Goal: Information Seeking & Learning: Learn about a topic

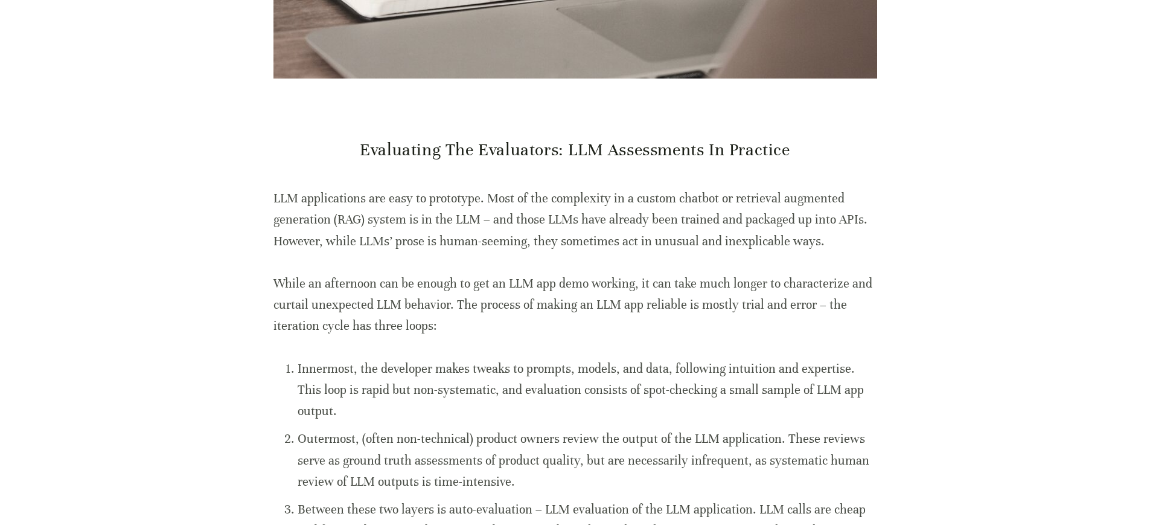
scroll to position [411, 0]
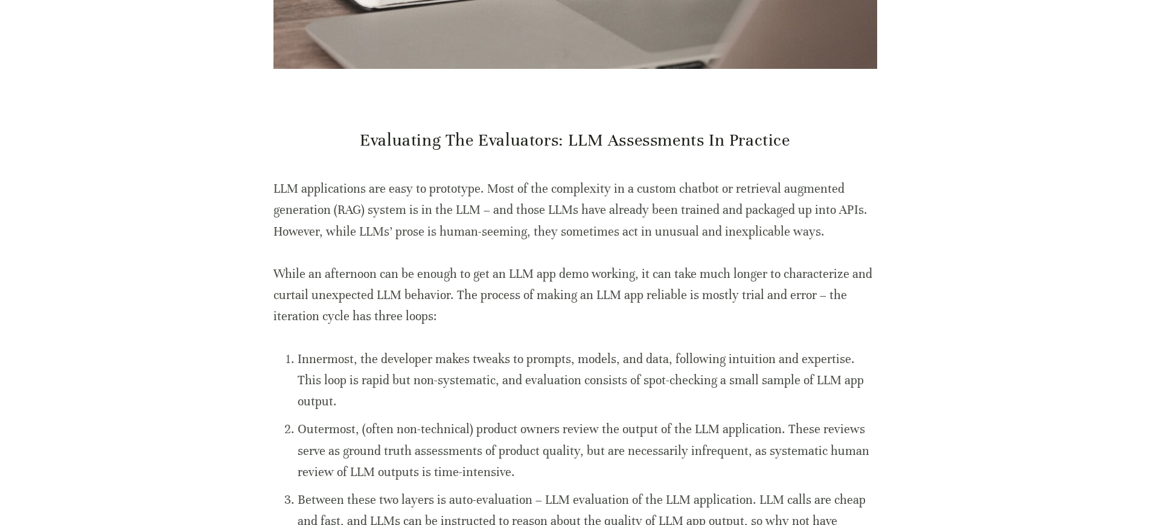
drag, startPoint x: 907, startPoint y: 152, endPoint x: 919, endPoint y: 192, distance: 41.8
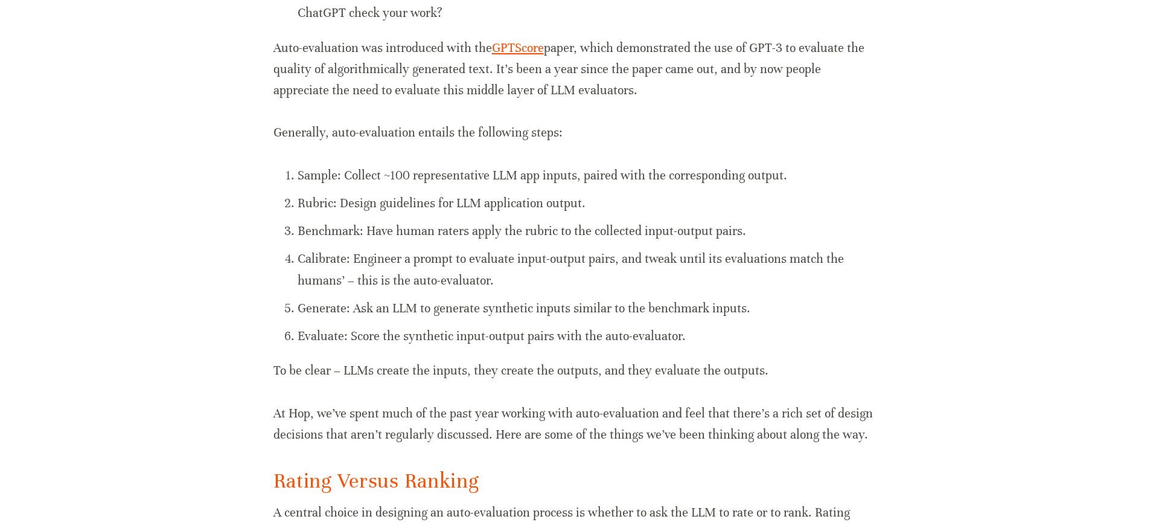
scroll to position [1036, 0]
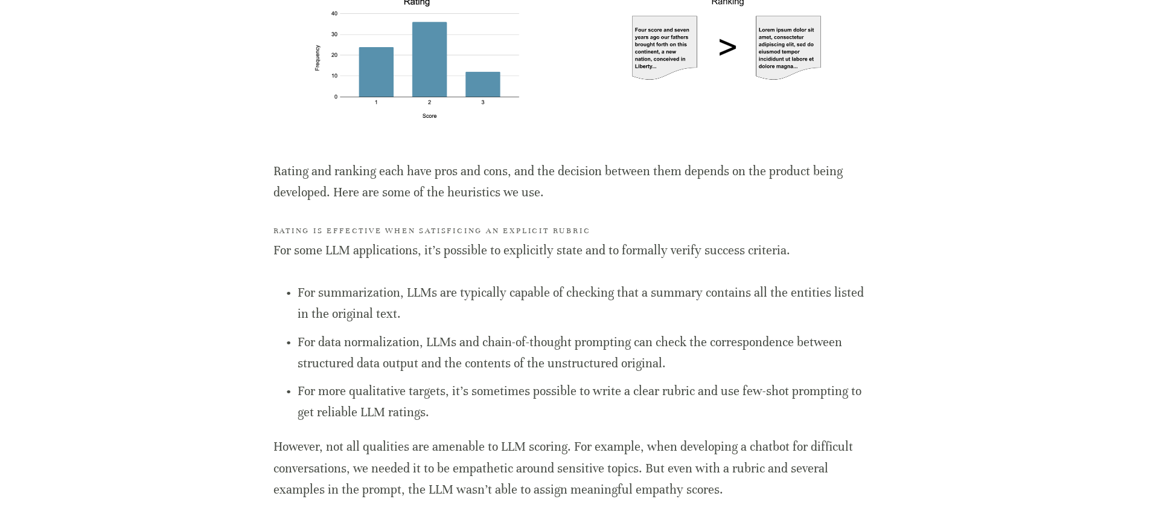
scroll to position [1556, 0]
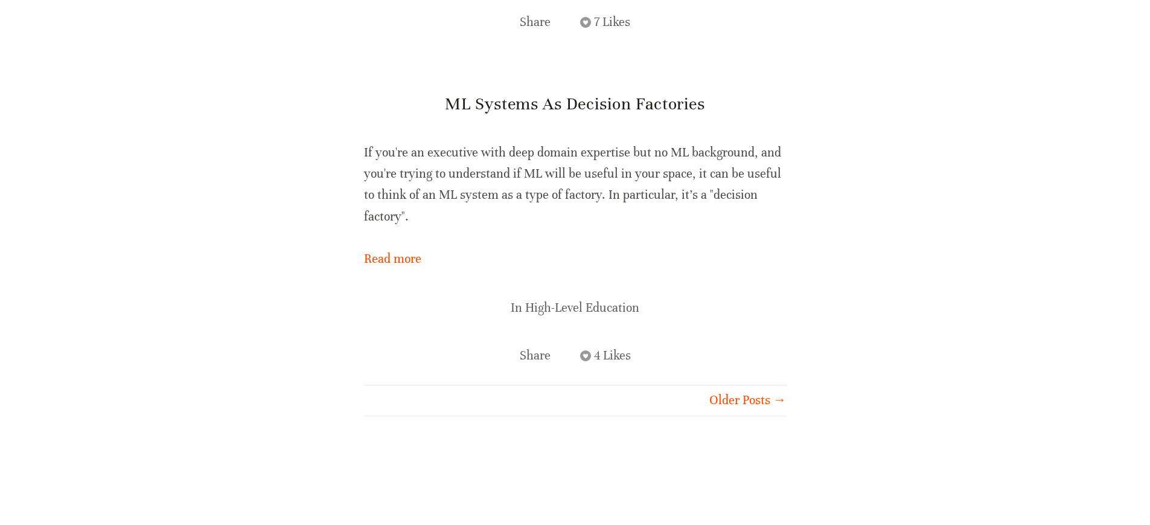
scroll to position [9225, 0]
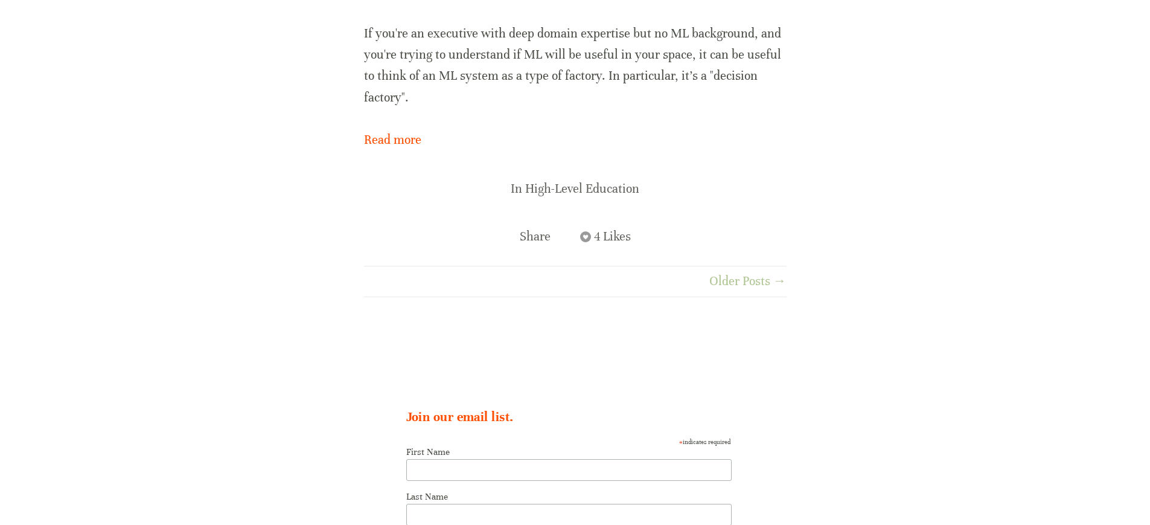
click at [733, 270] on link "Older Posts →" at bounding box center [680, 280] width 211 height 21
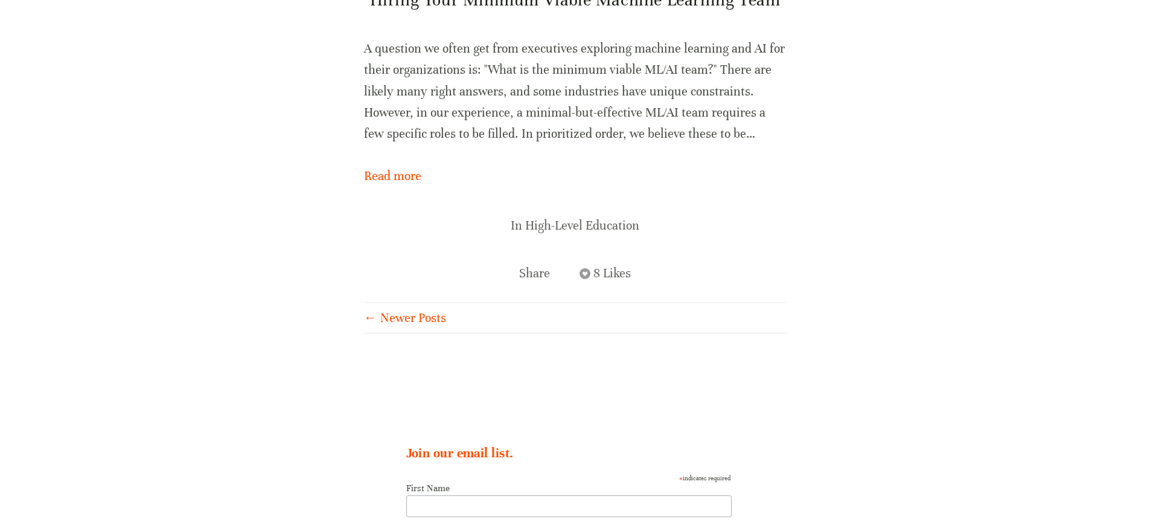
scroll to position [553, 0]
click at [385, 317] on link "← Newer Posts" at bounding box center [469, 315] width 211 height 21
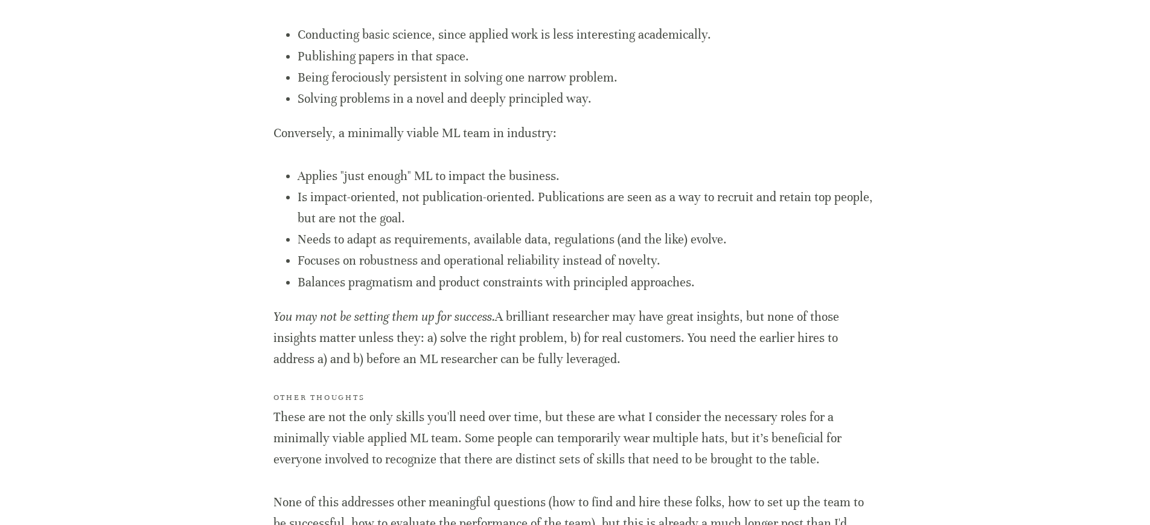
scroll to position [3661, 0]
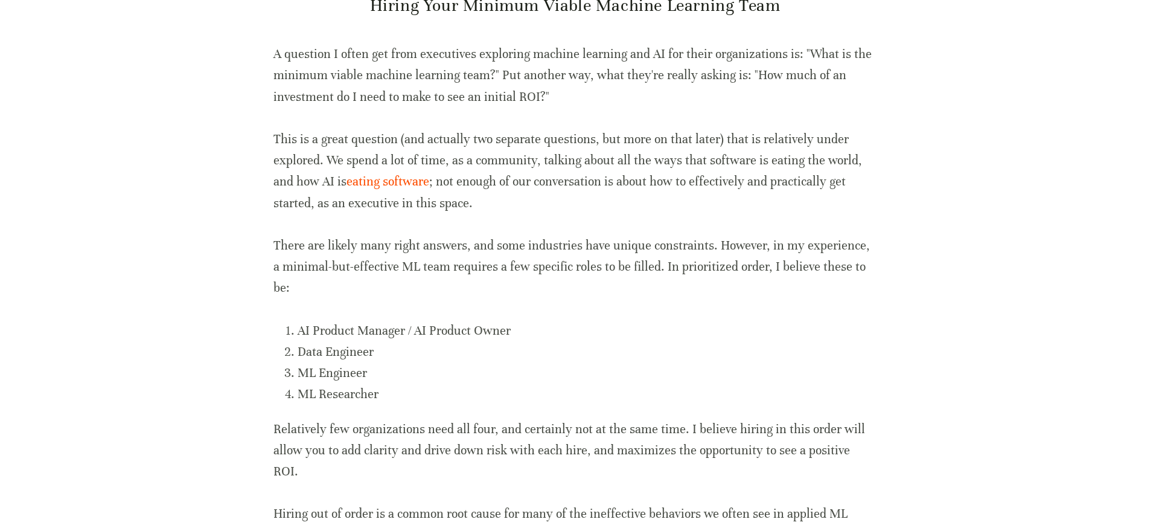
scroll to position [88, 0]
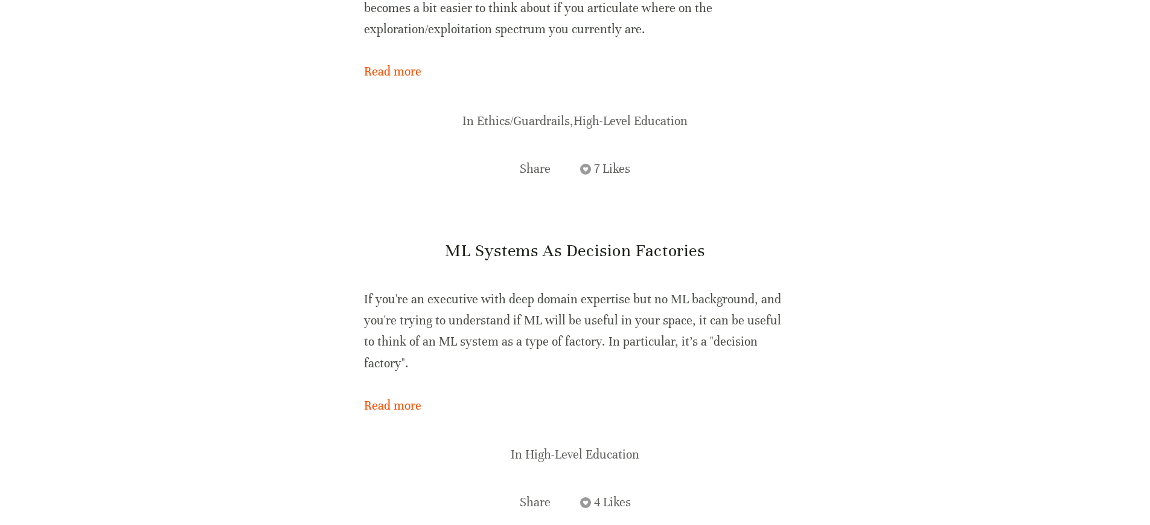
scroll to position [9055, 0]
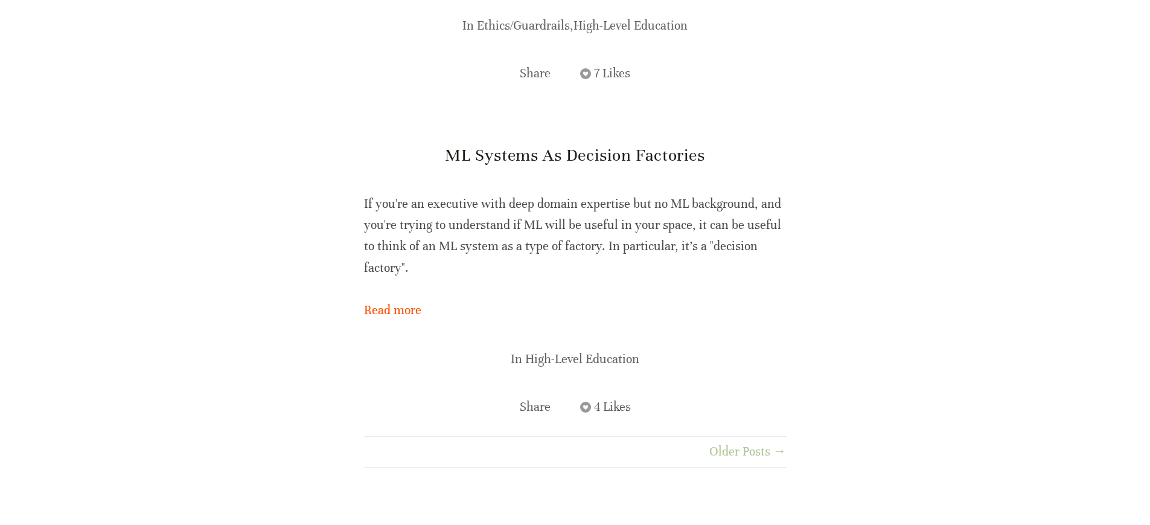
click at [744, 441] on link "Older Posts →" at bounding box center [680, 451] width 211 height 21
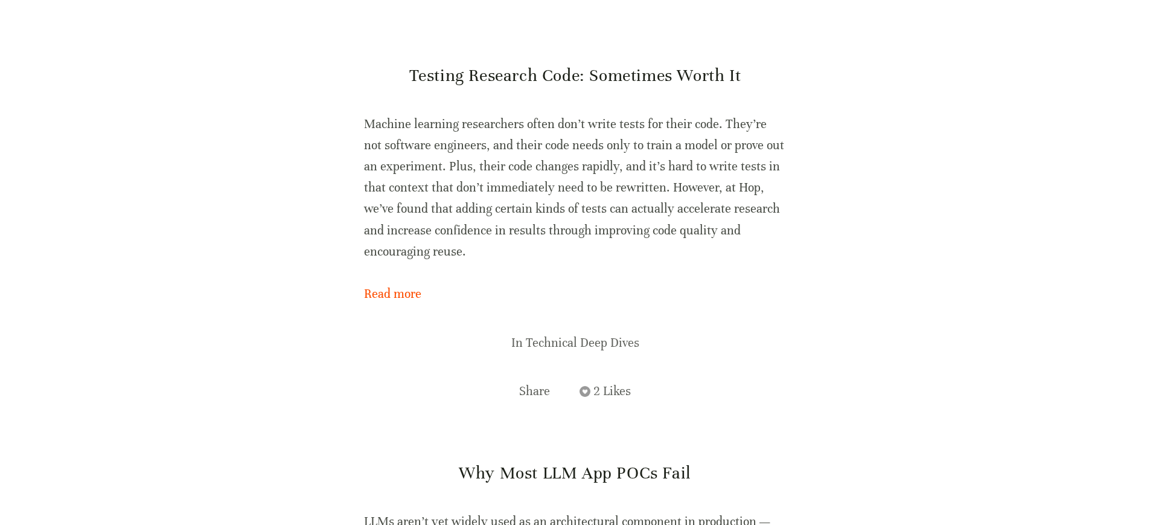
scroll to position [7333, 0]
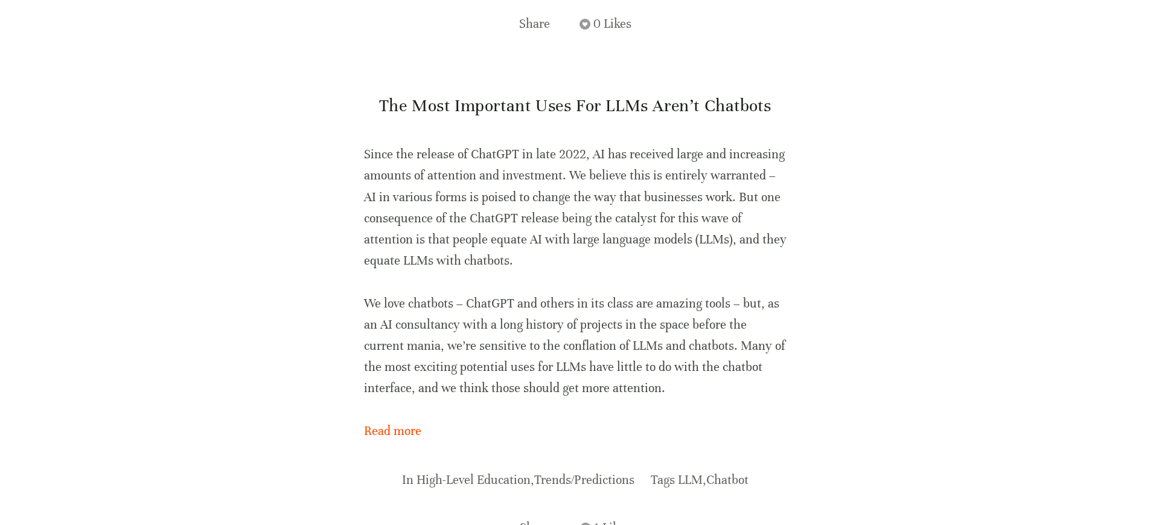
scroll to position [5633, 0]
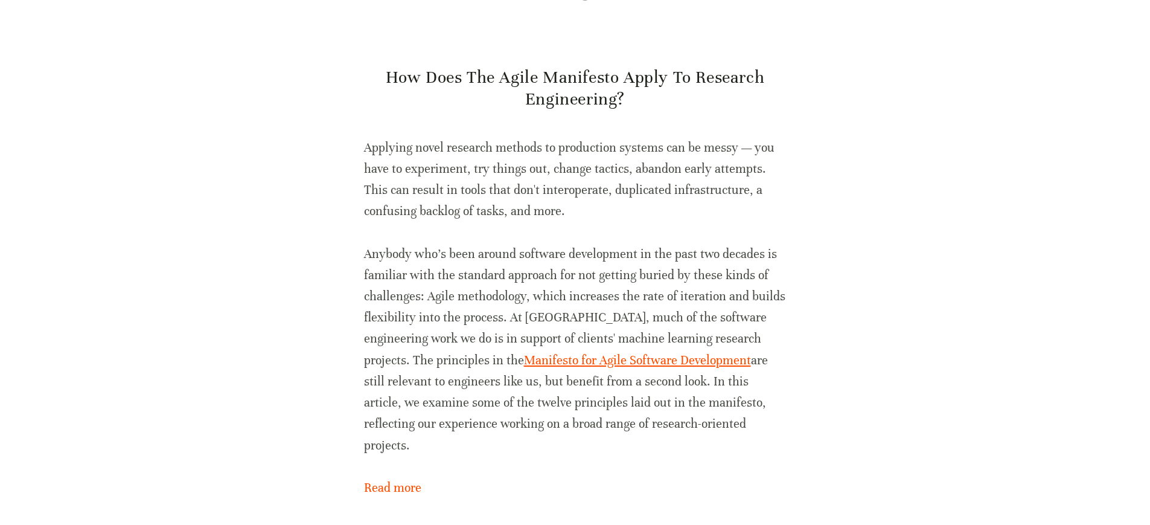
scroll to position [2523, 0]
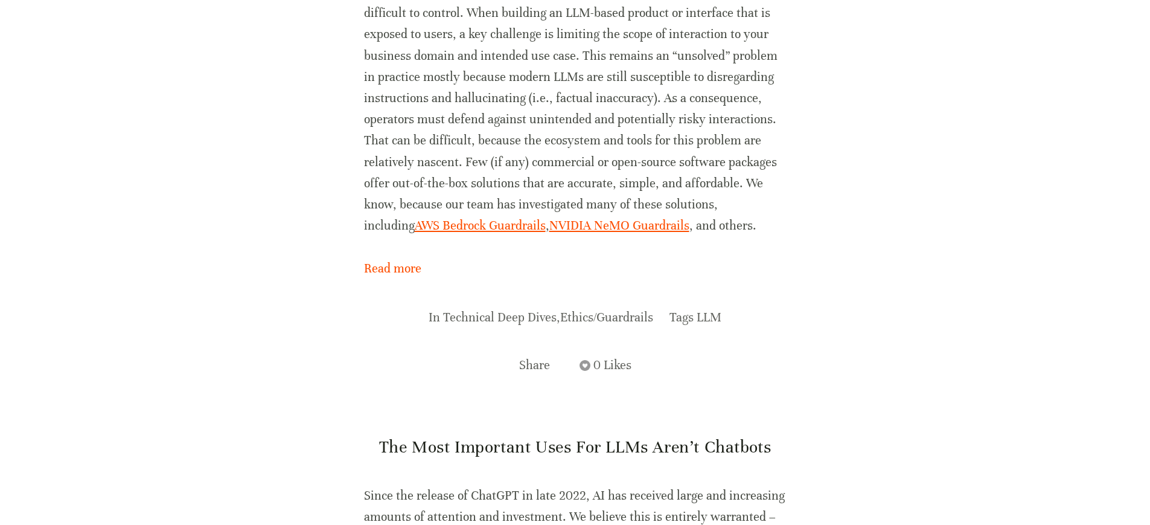
scroll to position [5536, 0]
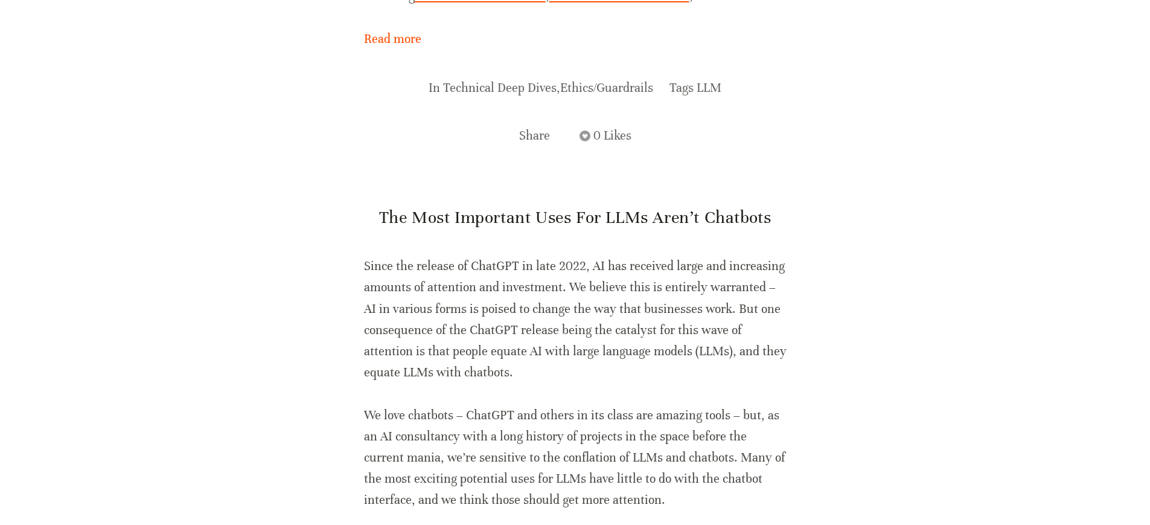
click at [706, 80] on link "LLM" at bounding box center [709, 87] width 25 height 15
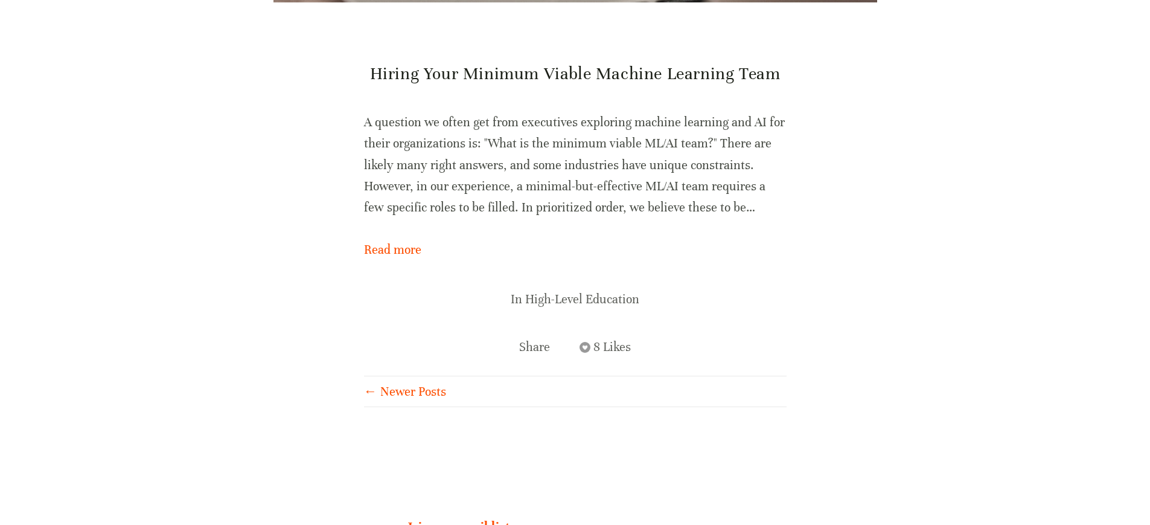
scroll to position [700, 0]
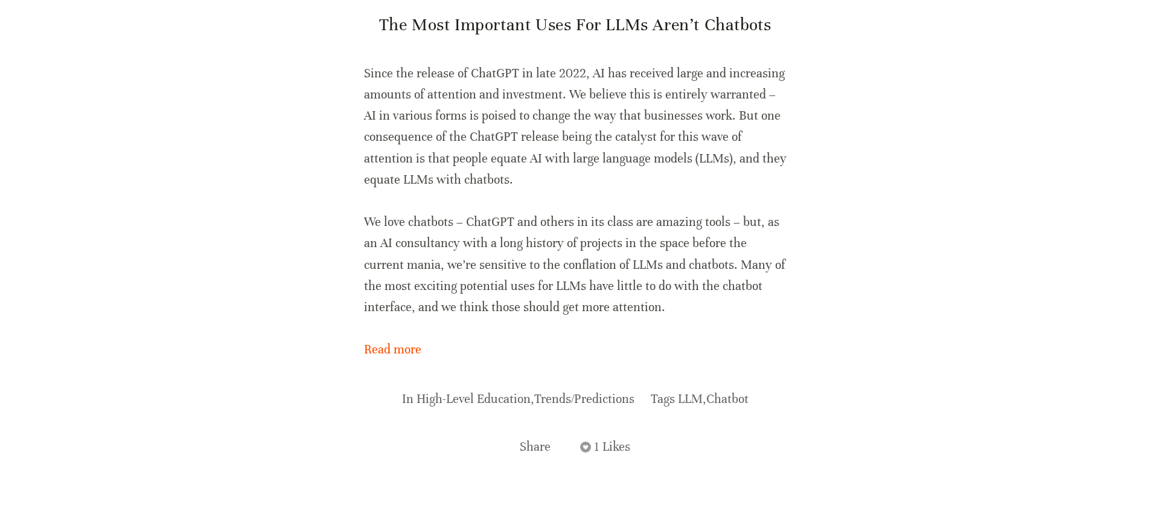
scroll to position [2911, 0]
